Goal: Find contact information: Find contact information

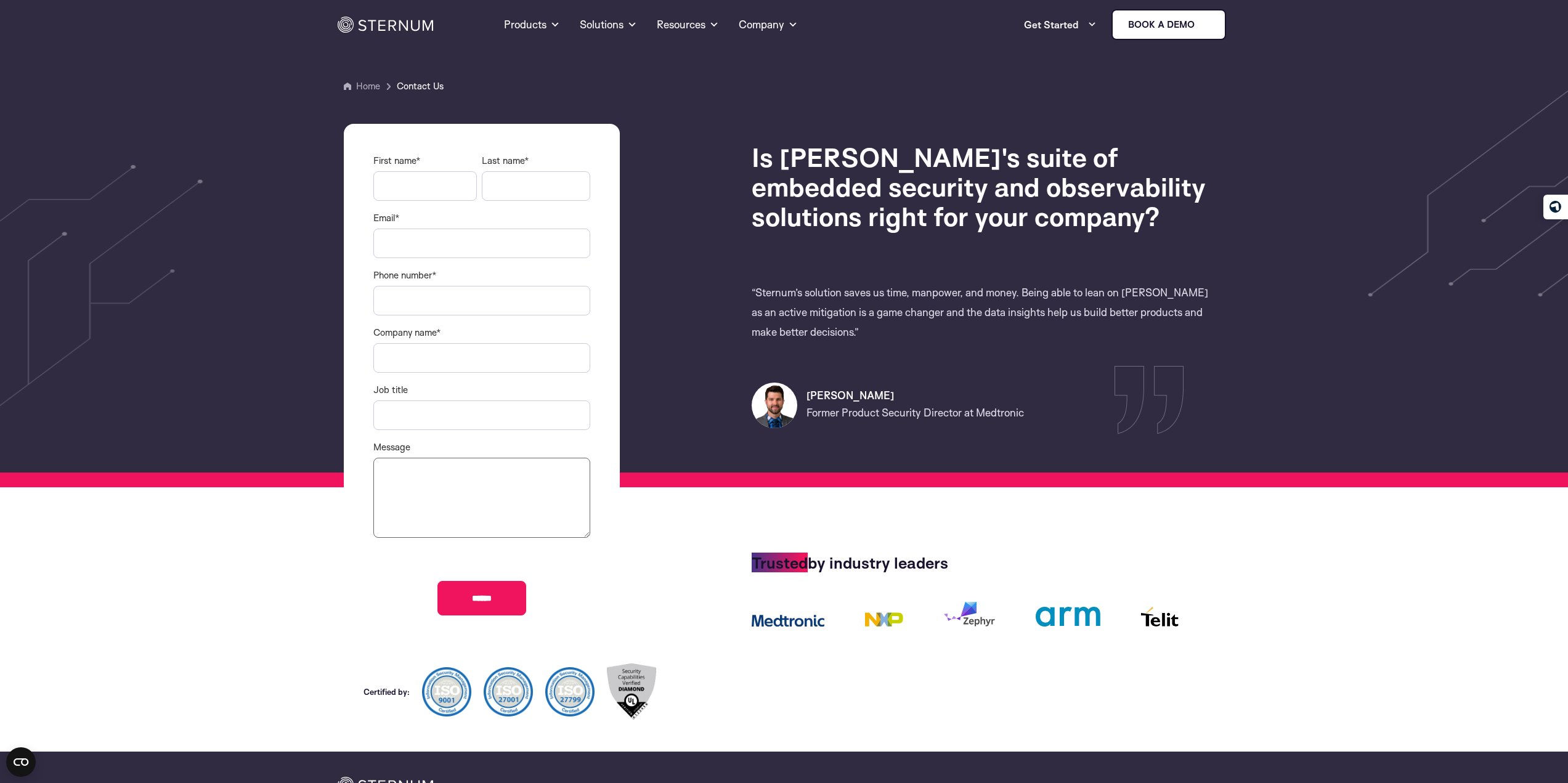
click at [203, 516] on section "First name * Last name * Email * Phone number * Company name * Job title Messag…" at bounding box center [784, 384] width 1568 height 534
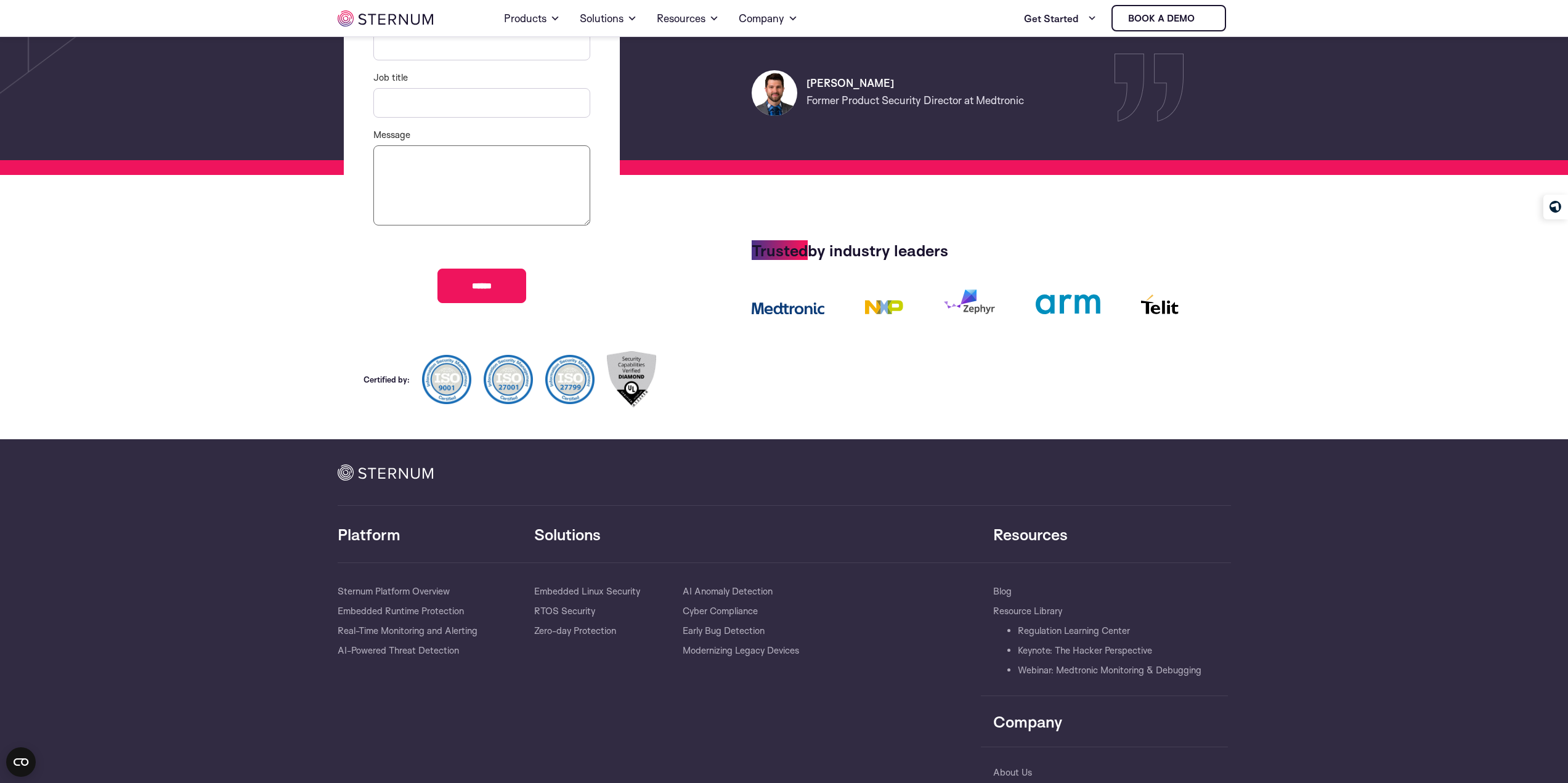
scroll to position [435, 0]
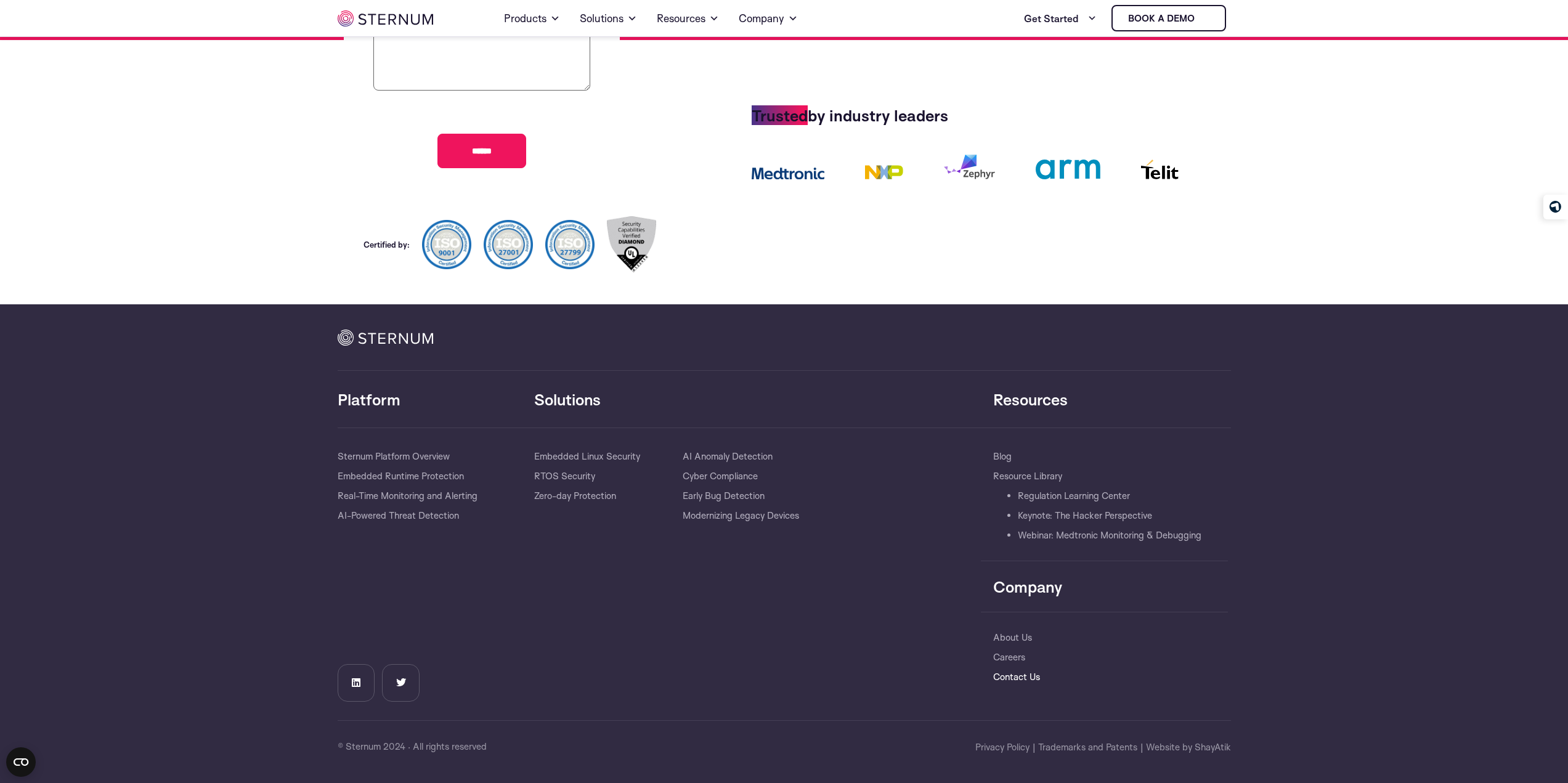
click at [1014, 677] on link "Contact Us" at bounding box center [1017, 677] width 47 height 20
